Goal: Information Seeking & Learning: Learn about a topic

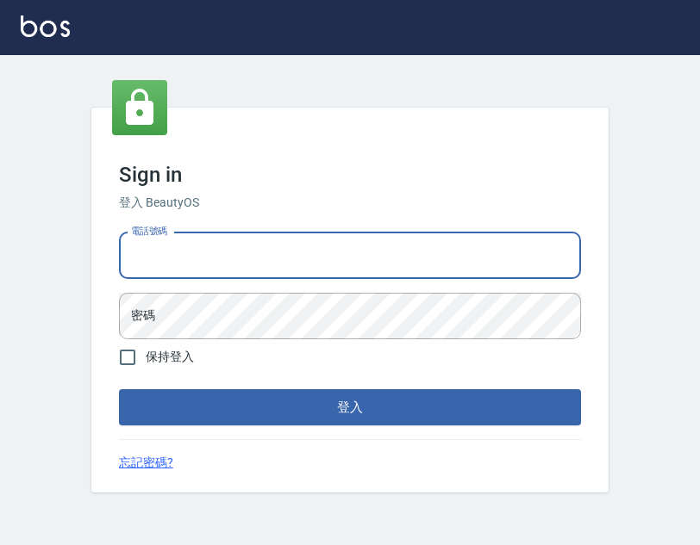
type input "0963199014"
click at [350, 408] on button "登入" at bounding box center [350, 407] width 462 height 36
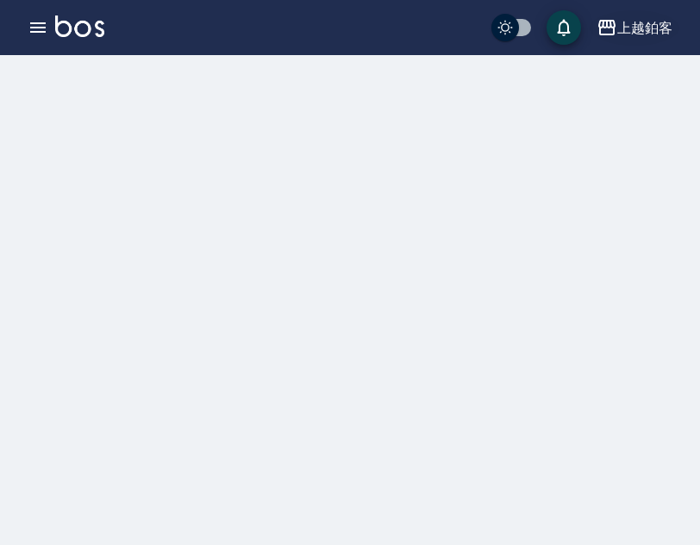
click at [636, 28] on div "上越鉑客" at bounding box center [644, 28] width 55 height 22
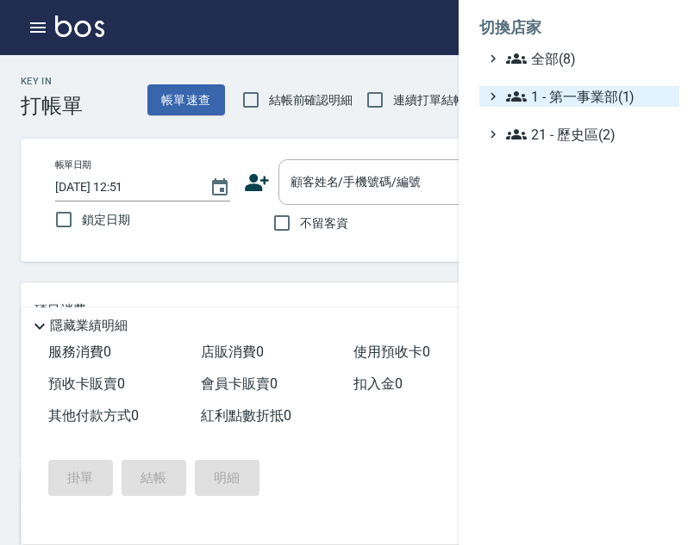
click at [617, 89] on span "1 - 第一事業部(1)" at bounding box center [589, 96] width 166 height 21
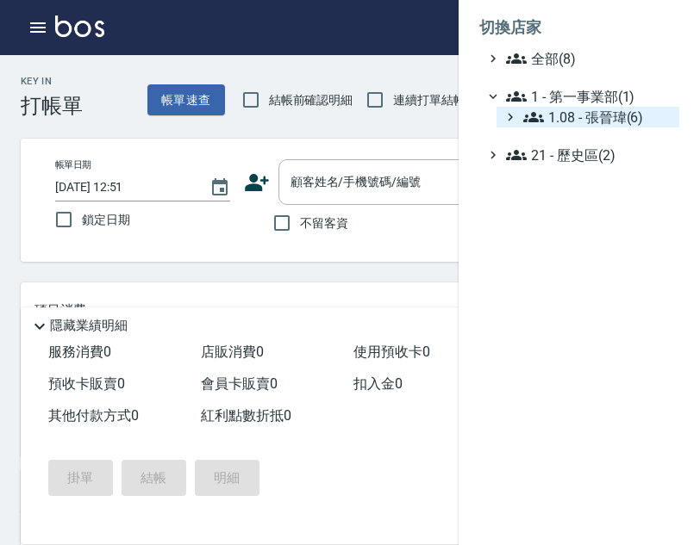
click at [618, 111] on span "1.08 - 張晉瑋(6)" at bounding box center [597, 117] width 149 height 21
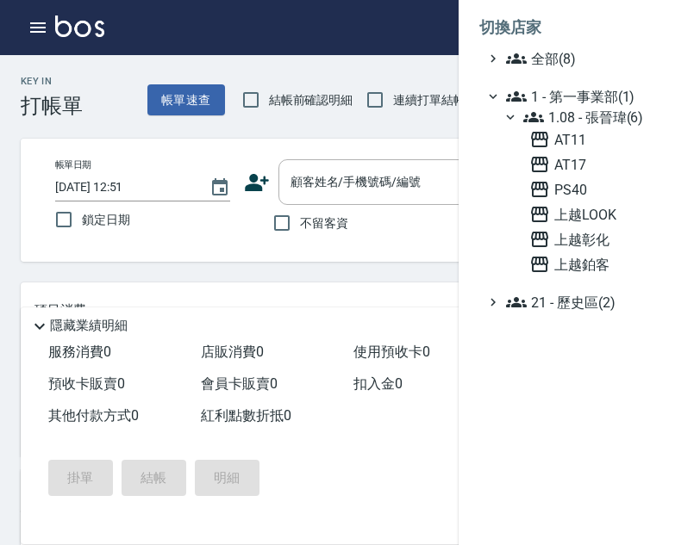
drag, startPoint x: 595, startPoint y: 213, endPoint x: 464, endPoint y: 154, distance: 143.5
click at [595, 213] on span "上越LOOK" at bounding box center [600, 214] width 143 height 21
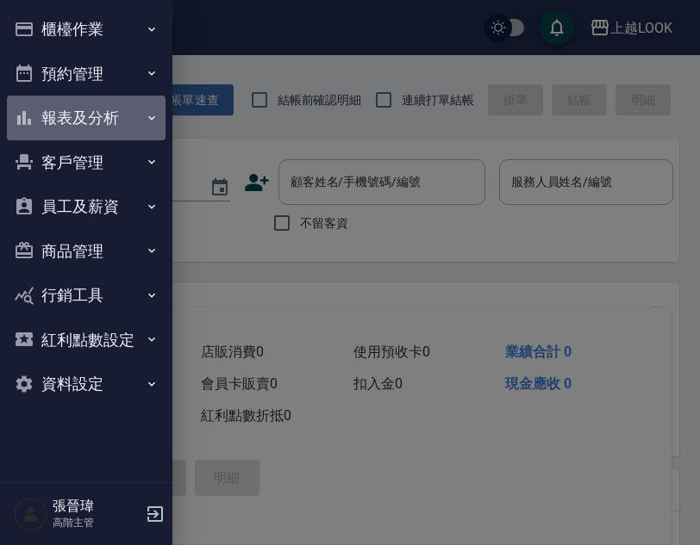
drag, startPoint x: 100, startPoint y: 116, endPoint x: 111, endPoint y: 158, distance: 42.8
click at [100, 116] on button "報表及分析" at bounding box center [86, 118] width 159 height 45
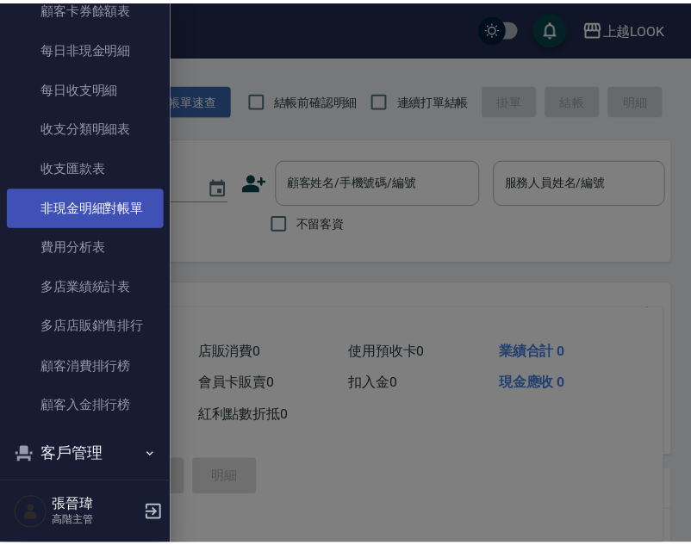
scroll to position [1404, 0]
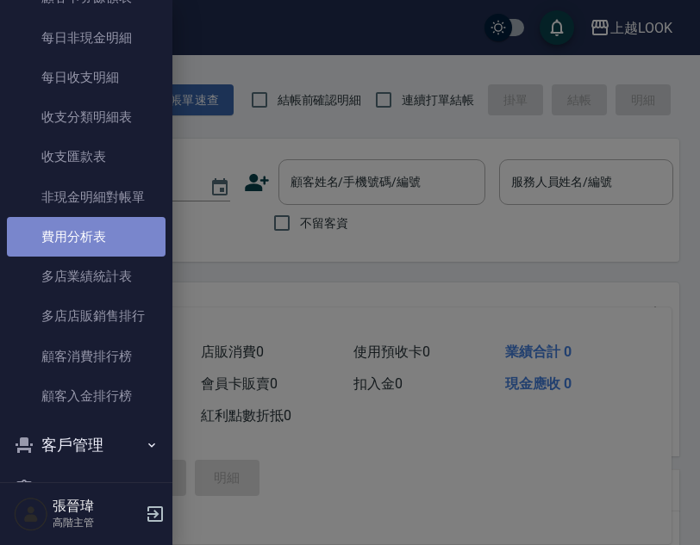
click at [93, 223] on link "費用分析表" at bounding box center [86, 237] width 159 height 40
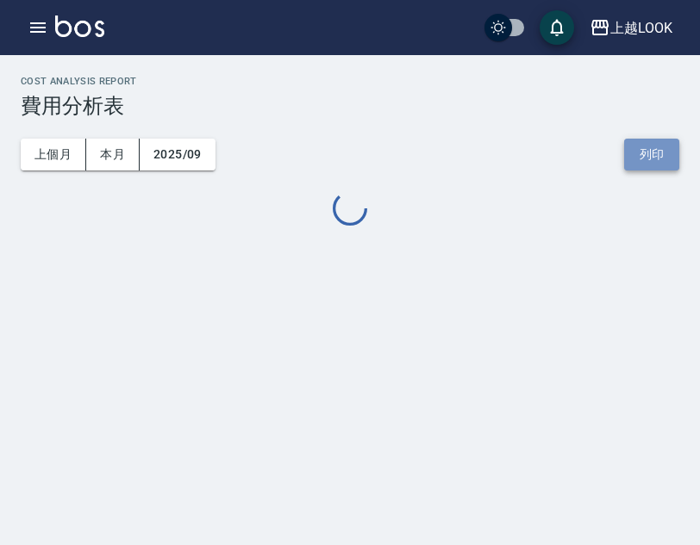
click at [652, 156] on button "列印" at bounding box center [651, 155] width 55 height 32
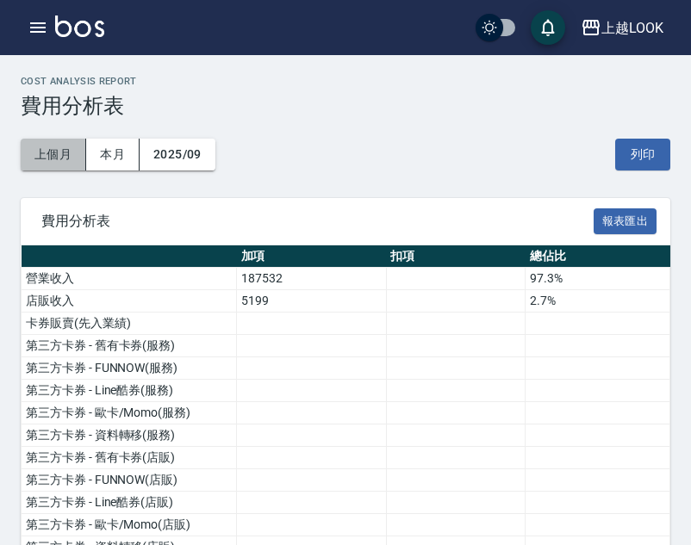
drag, startPoint x: 65, startPoint y: 157, endPoint x: 7, endPoint y: 142, distance: 60.4
click at [65, 157] on button "上個月" at bounding box center [53, 155] width 65 height 32
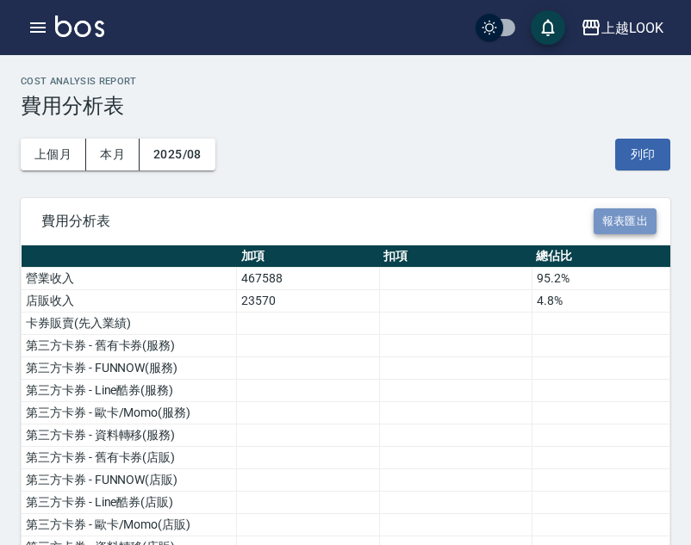
click at [608, 221] on button "報表匯出" at bounding box center [626, 222] width 64 height 27
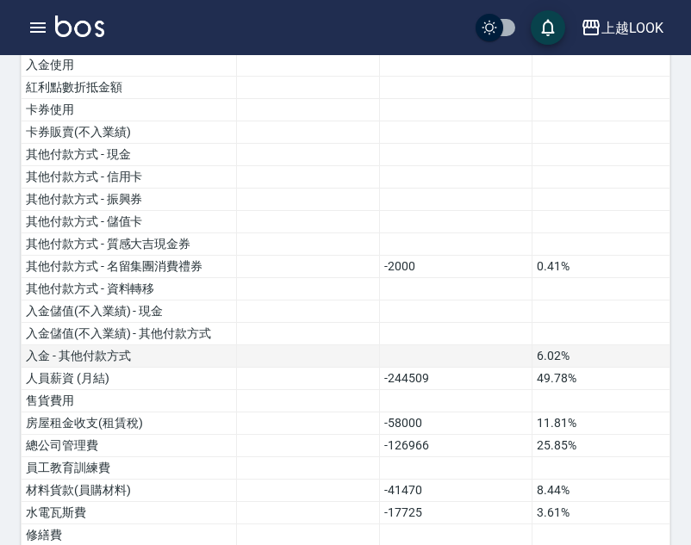
scroll to position [517, 0]
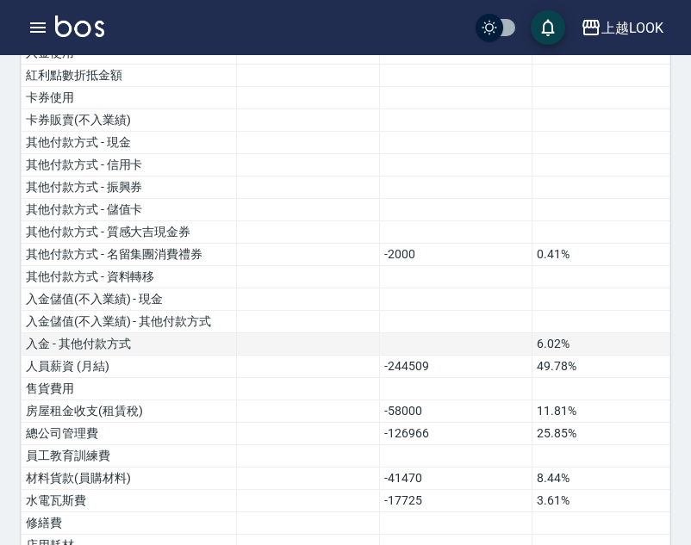
click at [470, 343] on td at bounding box center [455, 344] width 153 height 22
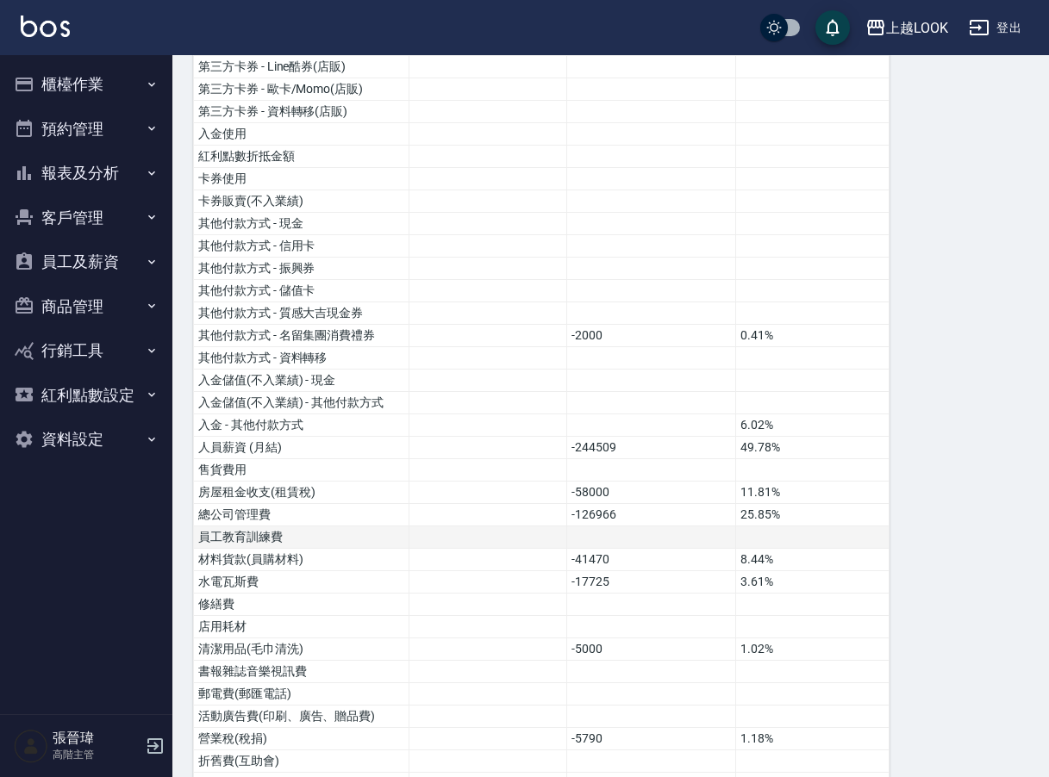
scroll to position [439, 0]
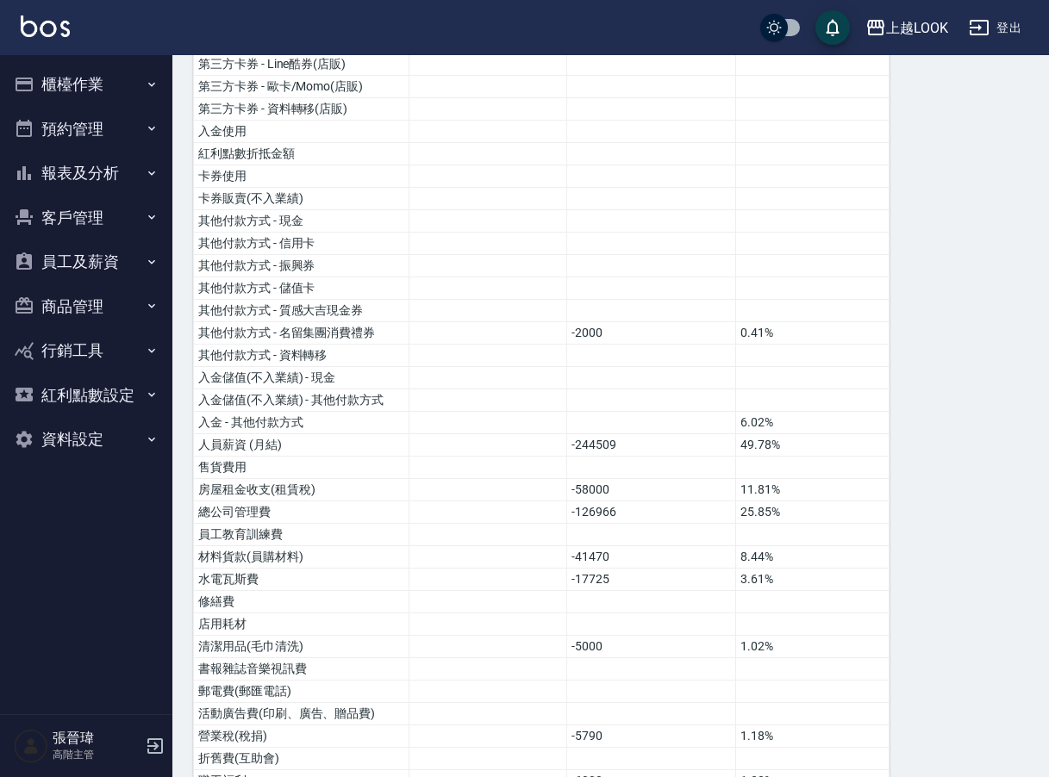
click at [476, 0] on div "上越LOOK 登出" at bounding box center [524, 27] width 1049 height 55
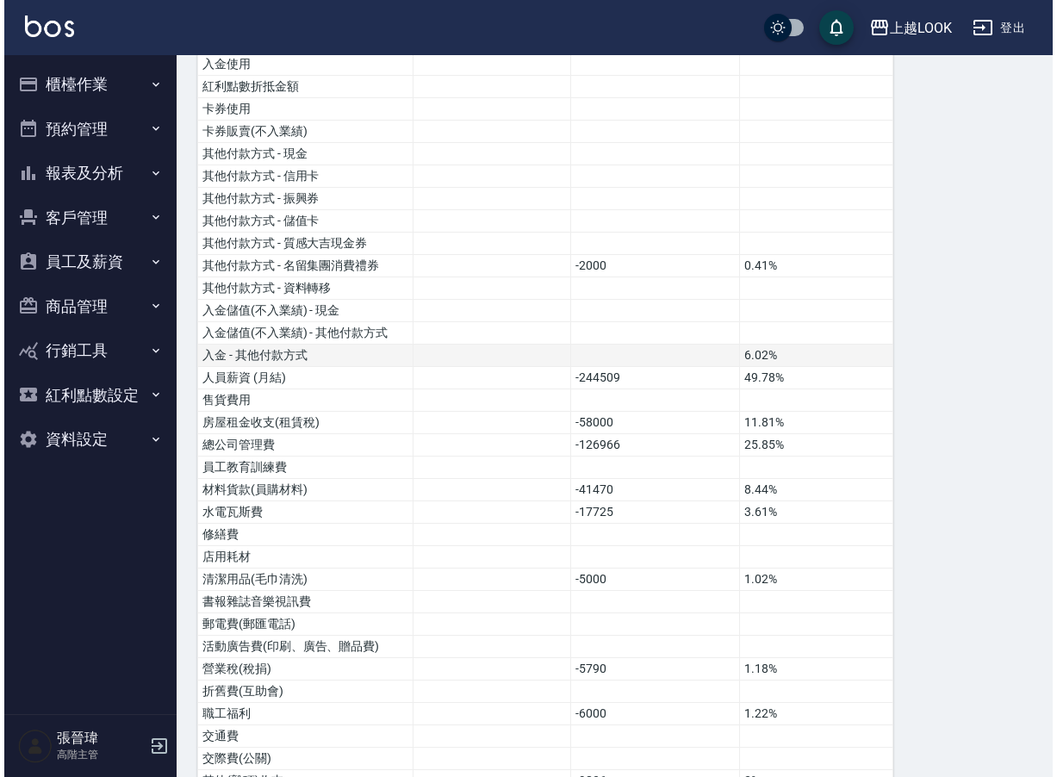
scroll to position [505, 0]
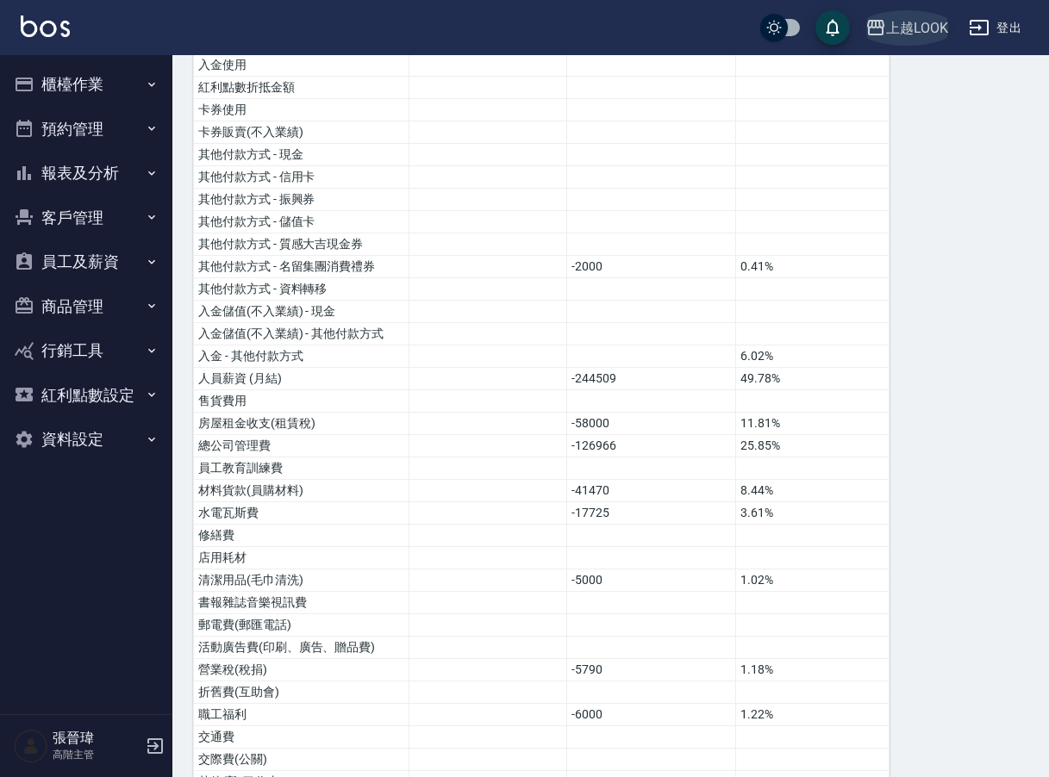
click at [699, 40] on button "上越LOOK" at bounding box center [906, 27] width 97 height 35
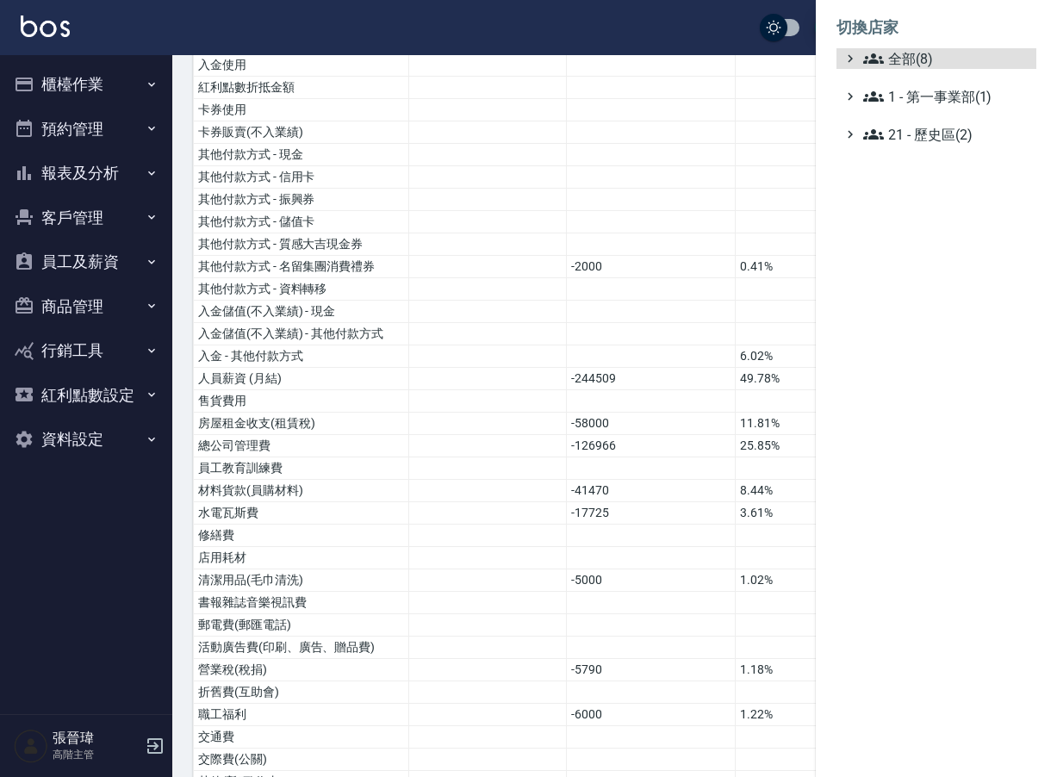
click at [699, 82] on ul "全部(8) 1 - 第一事業部(1) 21 - 歷史區(2)" at bounding box center [937, 96] width 200 height 97
click at [699, 92] on span "1 - 第一事業部(1)" at bounding box center [946, 96] width 166 height 21
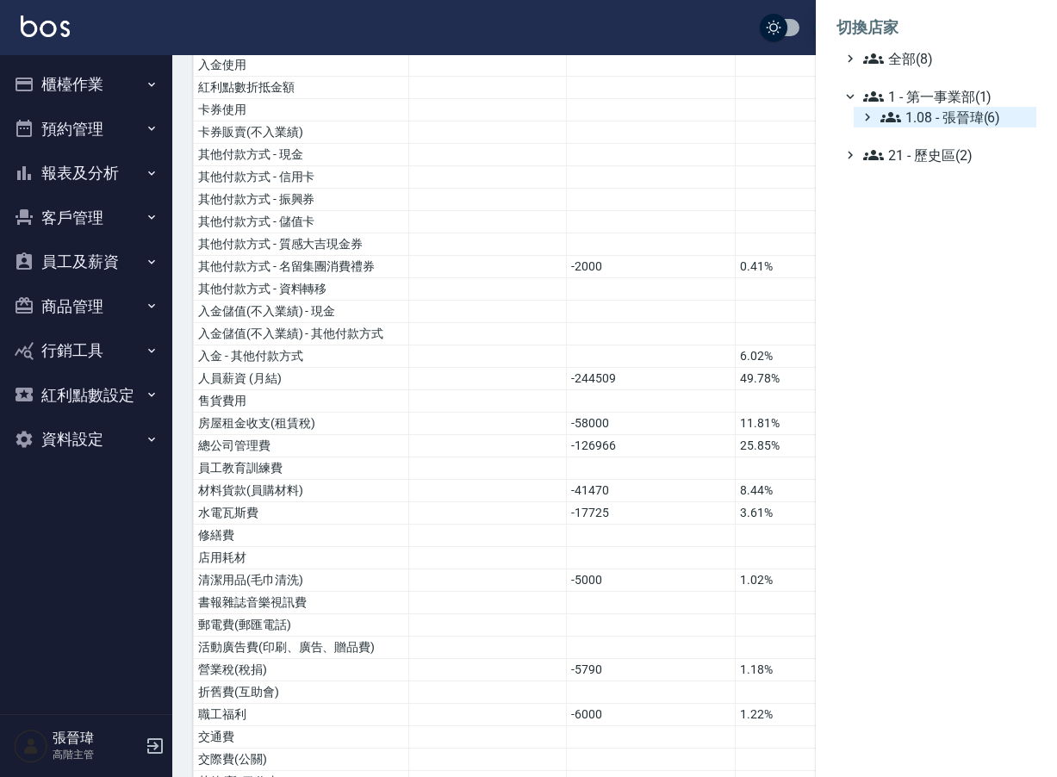
click at [699, 119] on span "1.08 - 張晉瑋(6)" at bounding box center [955, 117] width 149 height 21
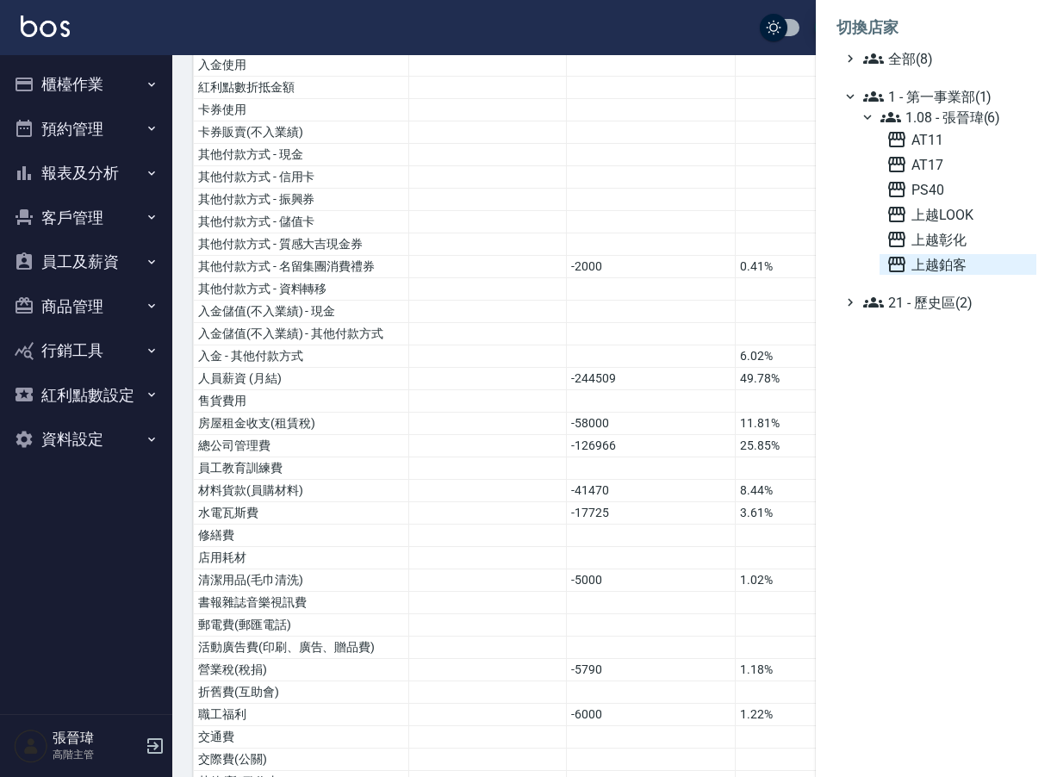
click at [699, 258] on span "上越鉑客" at bounding box center [958, 264] width 143 height 21
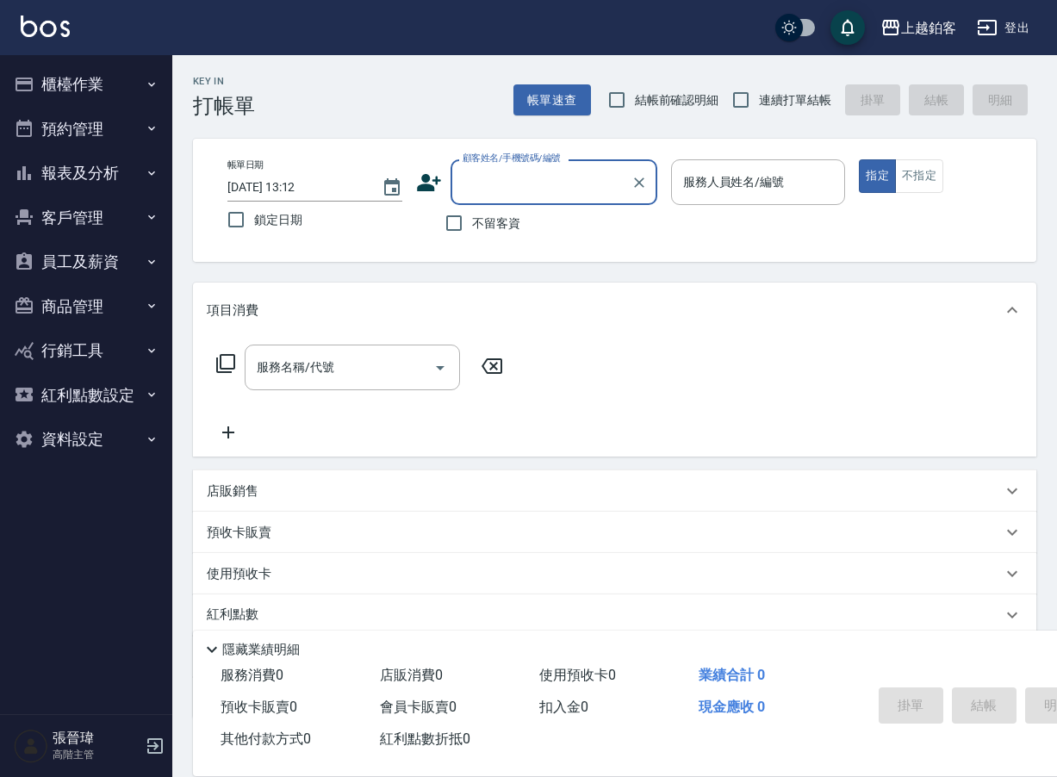
click at [107, 171] on button "報表及分析" at bounding box center [86, 173] width 159 height 45
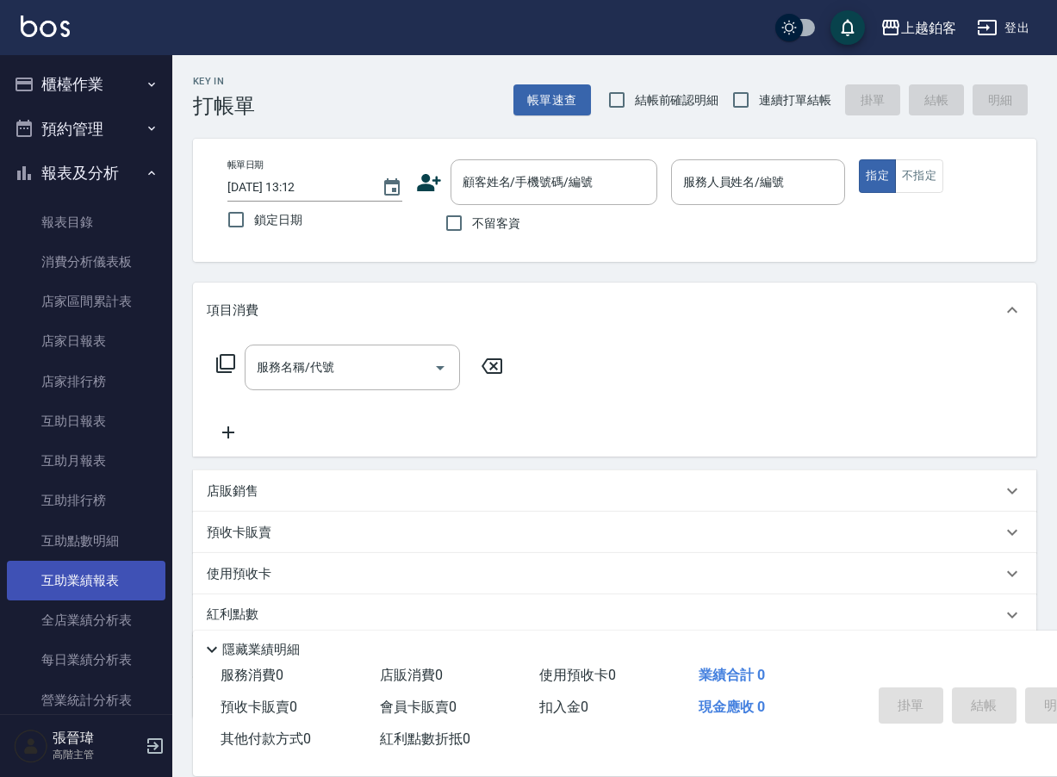
drag, startPoint x: 94, startPoint y: 607, endPoint x: 92, endPoint y: 595, distance: 11.3
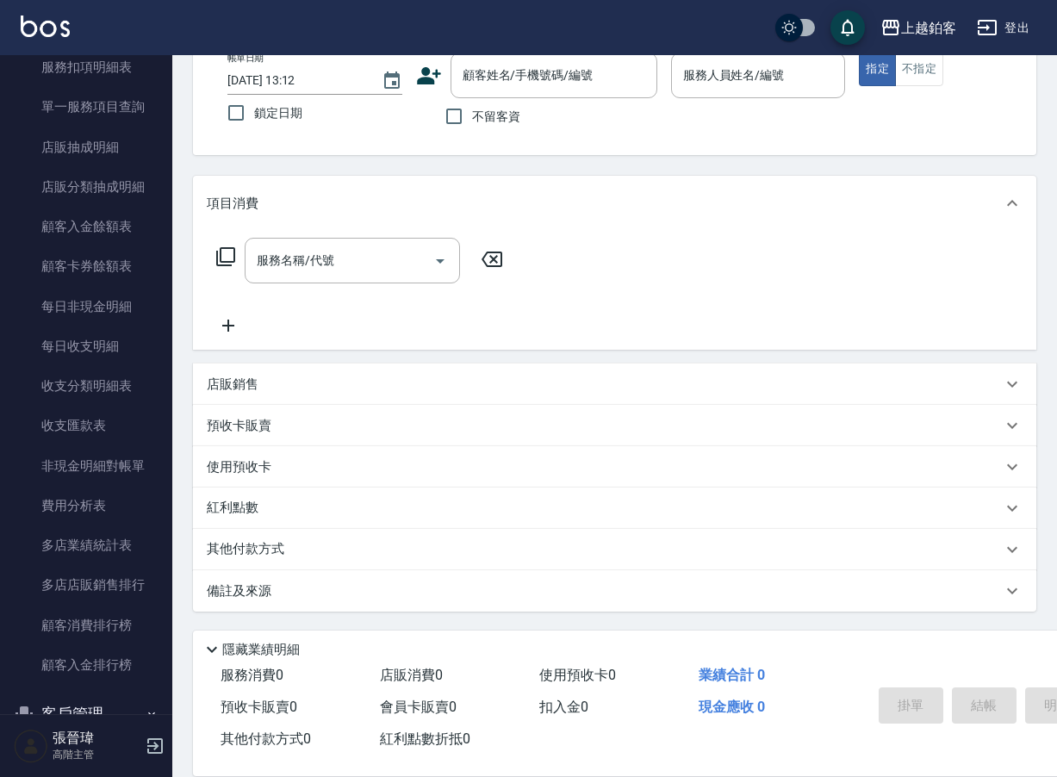
scroll to position [1247, 0]
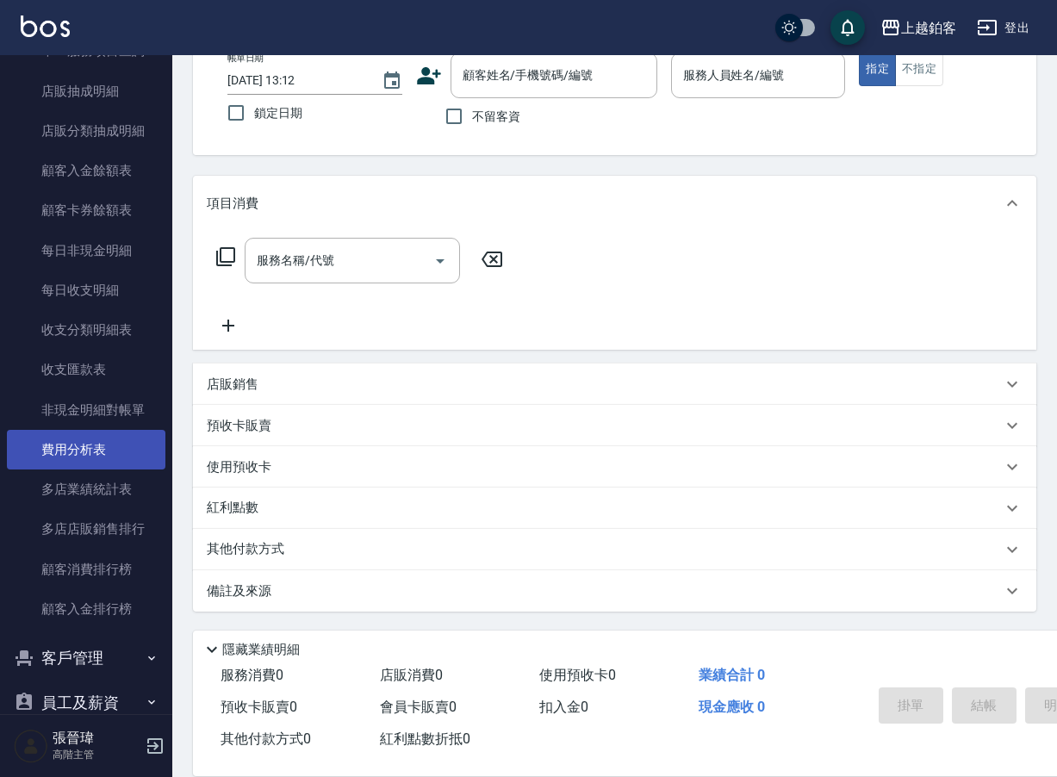
click at [90, 442] on link "費用分析表" at bounding box center [86, 450] width 159 height 40
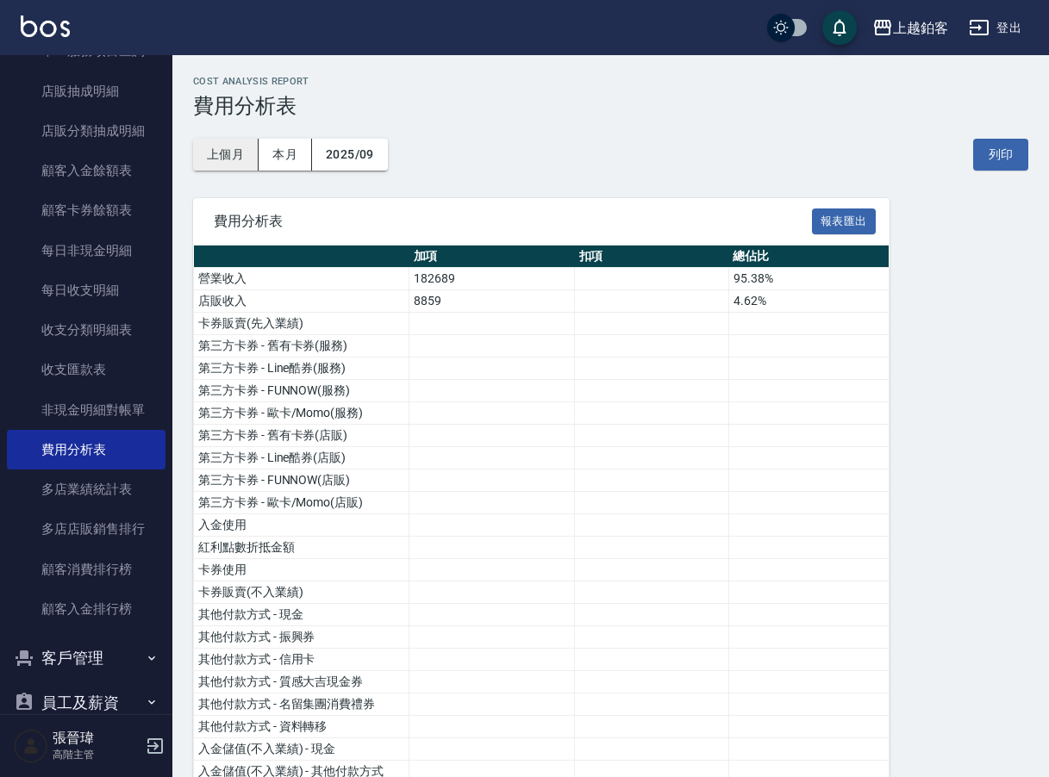
click at [235, 157] on button "上個月" at bounding box center [225, 155] width 65 height 32
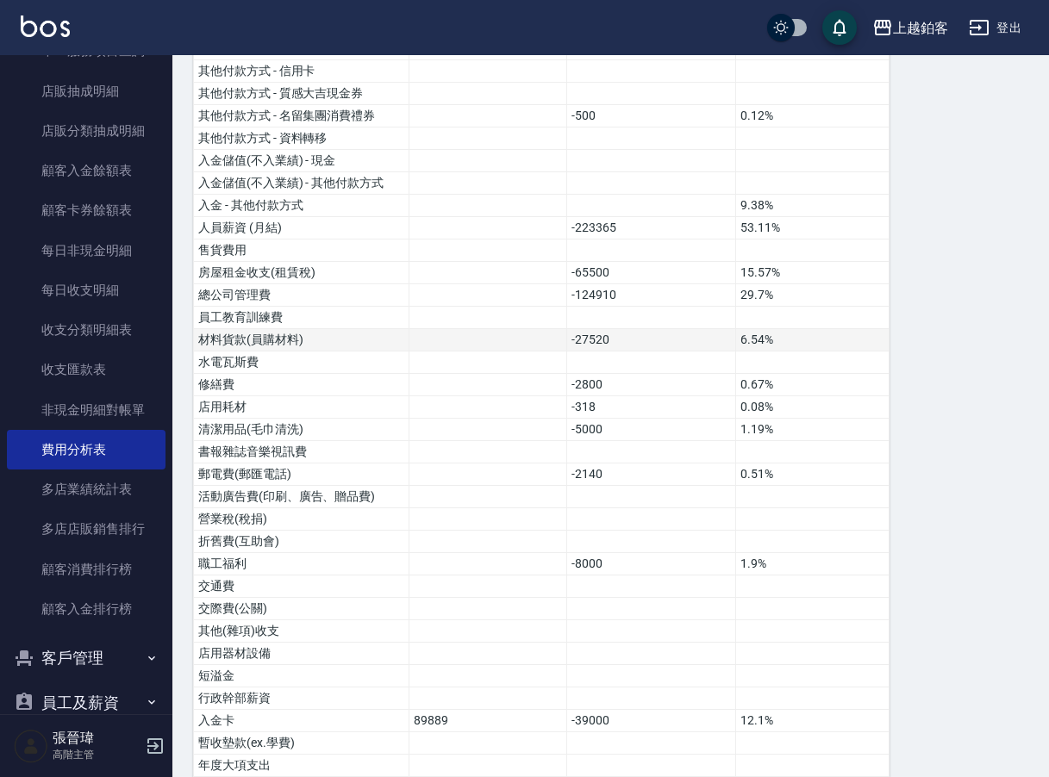
scroll to position [591, 0]
